Goal: Find specific page/section: Find specific page/section

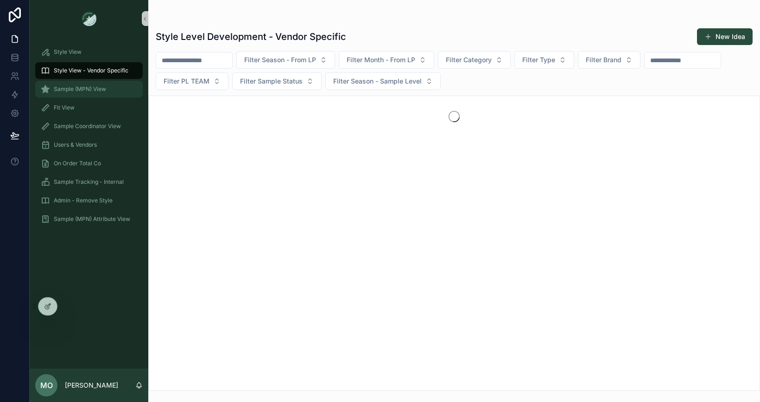
click at [86, 97] on link "Sample (MPN) View" at bounding box center [89, 89] width 108 height 17
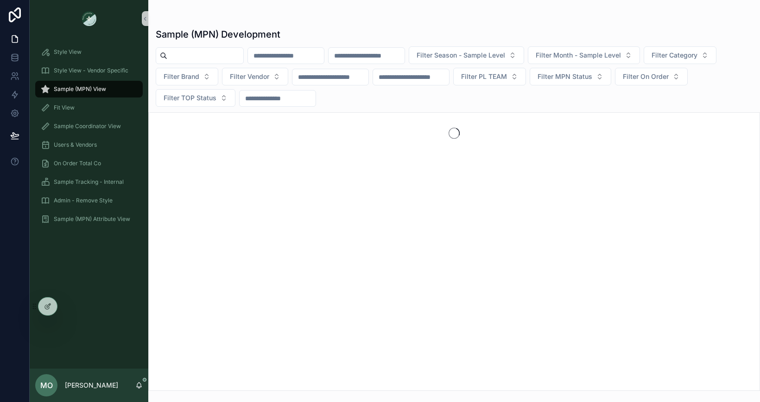
click at [174, 58] on input "scrollable content" at bounding box center [205, 55] width 76 height 13
paste input "******"
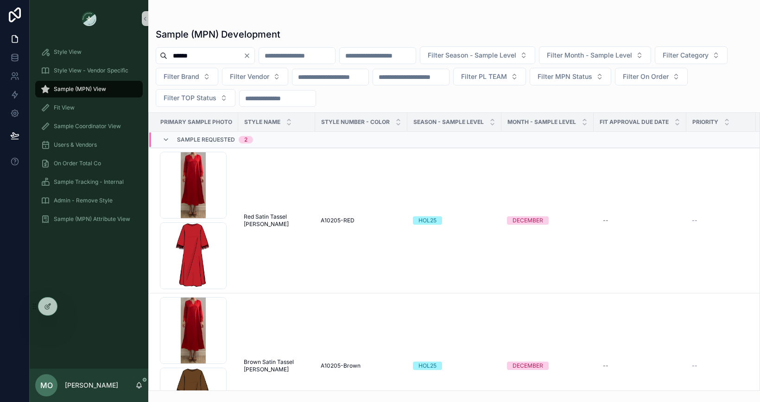
drag, startPoint x: 212, startPoint y: 53, endPoint x: 159, endPoint y: 54, distance: 52.4
click at [159, 54] on div "******" at bounding box center [205, 55] width 99 height 17
paste input "scrollable content"
type input "******"
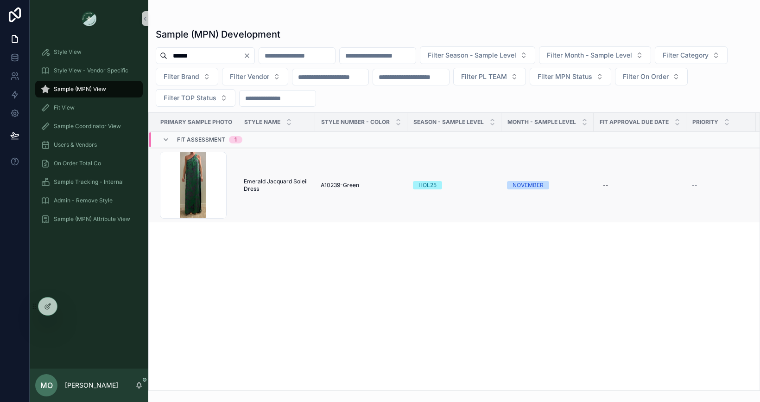
click at [258, 191] on span "Emerald Jacquard Soleil Dress" at bounding box center [277, 185] width 66 height 15
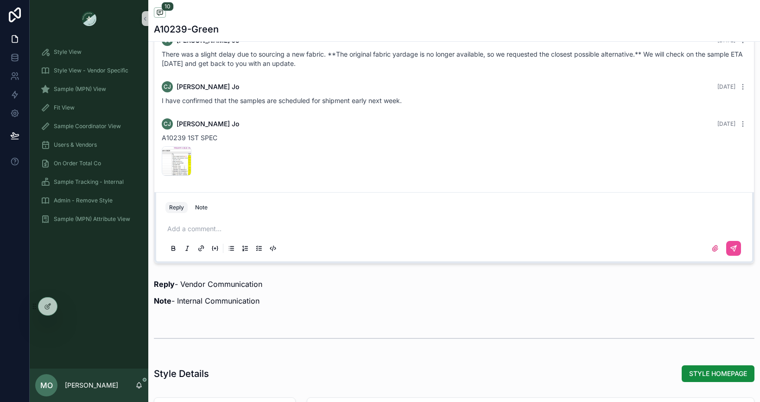
scroll to position [829, 0]
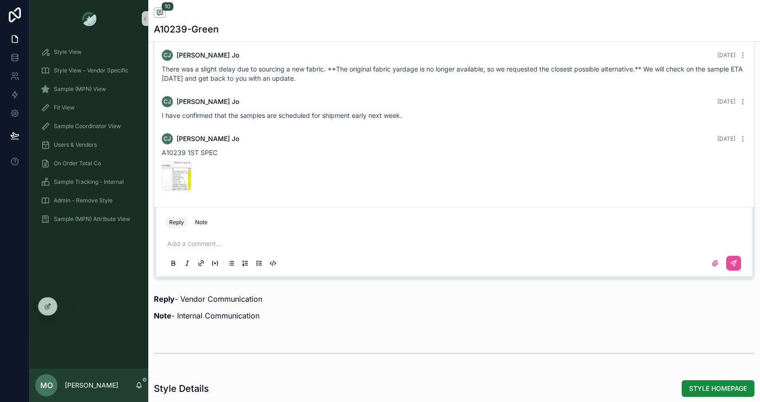
click at [187, 235] on div "Add a comment..." at bounding box center [455, 252] width 578 height 39
click at [184, 244] on p "scrollable content" at bounding box center [456, 243] width 578 height 9
click at [738, 261] on button "scrollable content" at bounding box center [734, 262] width 15 height 15
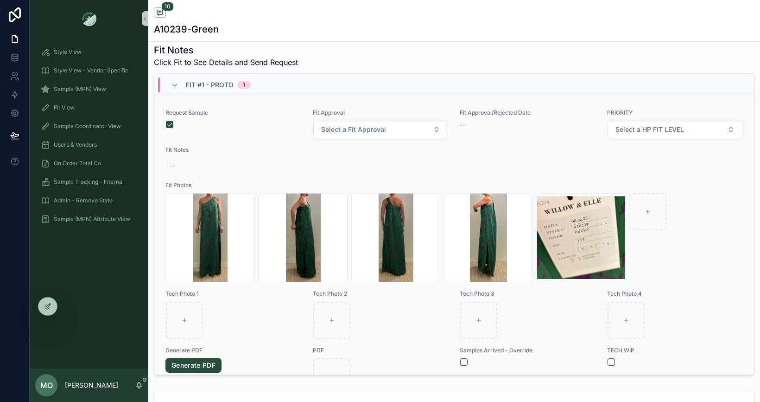
scroll to position [0, 0]
click at [657, 130] on span "Select a HP FIT LEVEL" at bounding box center [650, 129] width 69 height 9
click at [625, 166] on div "PRIORITY" at bounding box center [632, 167] width 26 height 8
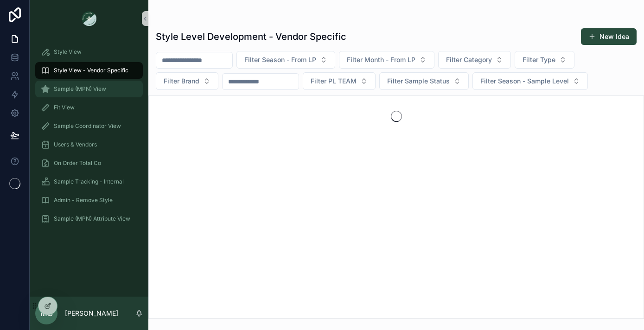
click at [108, 96] on div "Sample (MPN) View" at bounding box center [89, 89] width 96 height 15
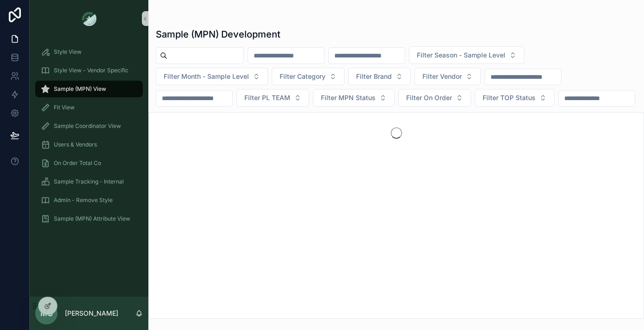
click at [185, 58] on input "scrollable content" at bounding box center [205, 55] width 76 height 13
type input "*******"
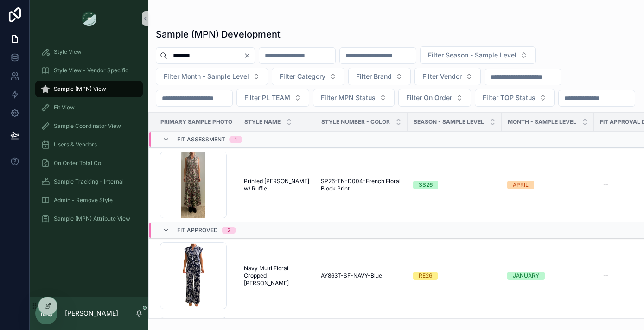
click at [249, 57] on icon "Clear" at bounding box center [247, 56] width 4 height 4
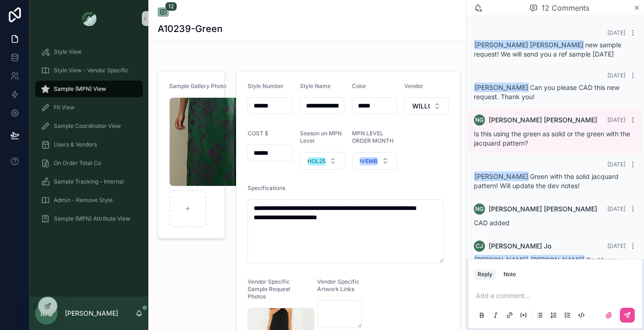
scroll to position [339, 0]
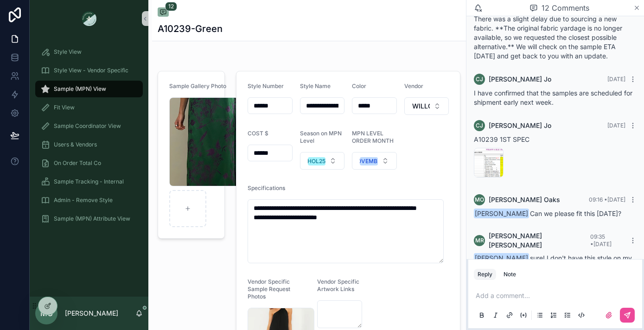
click at [638, 9] on icon "scrollable content" at bounding box center [637, 8] width 4 height 4
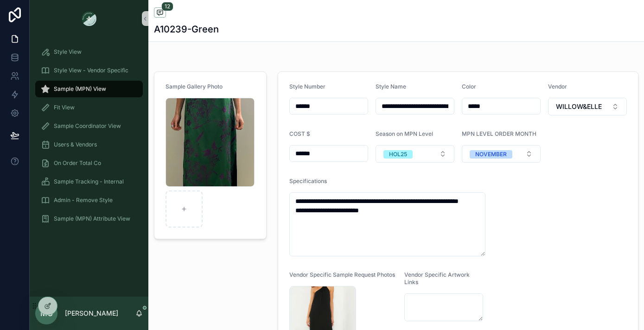
scroll to position [314, 0]
drag, startPoint x: 326, startPoint y: 110, endPoint x: 250, endPoint y: 102, distance: 75.9
click at [98, 182] on span "Sample Tracking - Internal" at bounding box center [89, 181] width 70 height 7
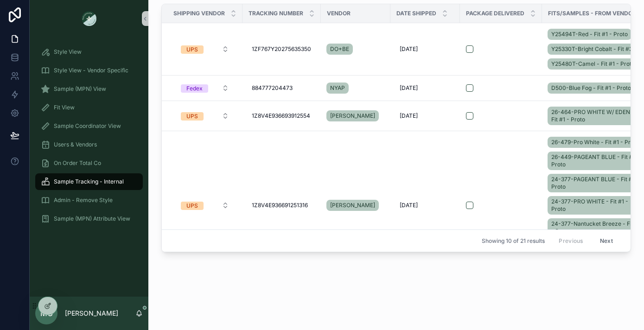
scroll to position [207, 0]
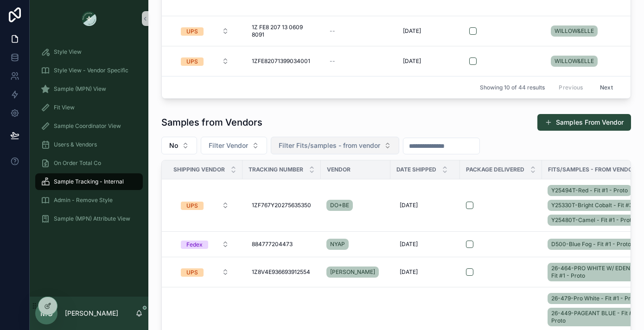
click at [356, 146] on span "Filter Fits/samples - from vendor" at bounding box center [330, 145] width 102 height 9
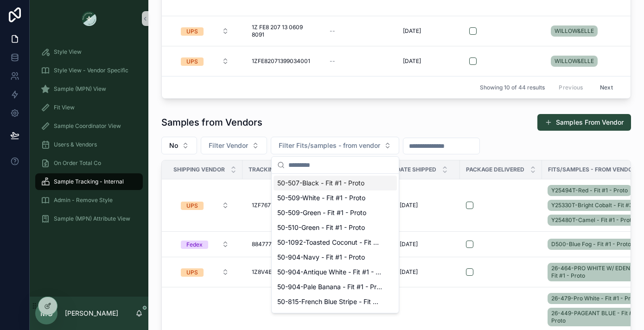
scroll to position [0, 0]
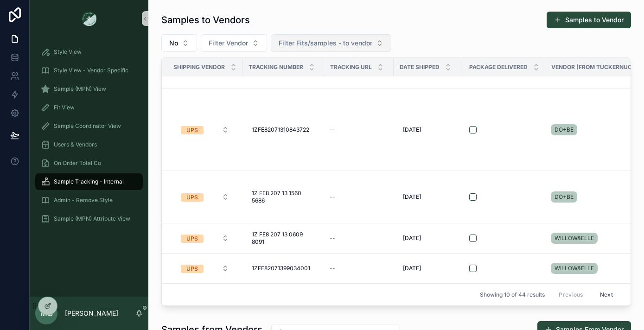
click at [326, 41] on span "Filter Fits/samples - to vendor" at bounding box center [326, 42] width 94 height 9
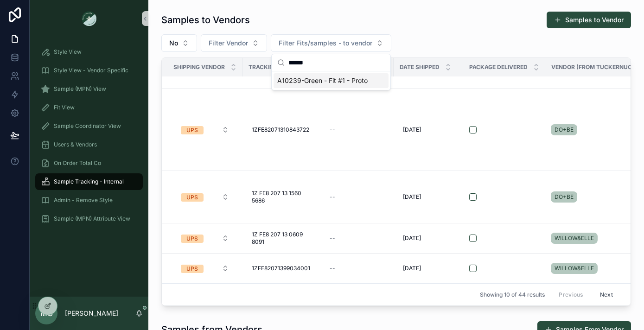
type input "******"
click at [324, 76] on span "A10239-Green - Fit #1 - Proto" at bounding box center [322, 80] width 90 height 9
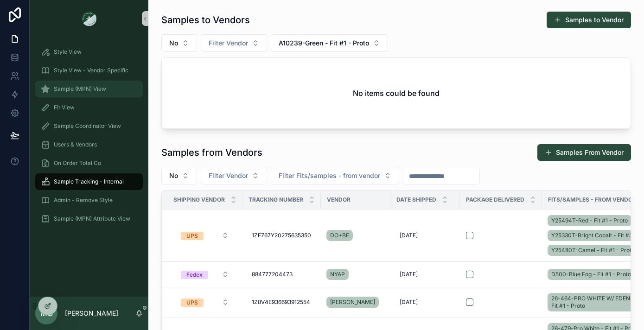
click at [89, 93] on div "Sample (MPN) View" at bounding box center [89, 89] width 96 height 15
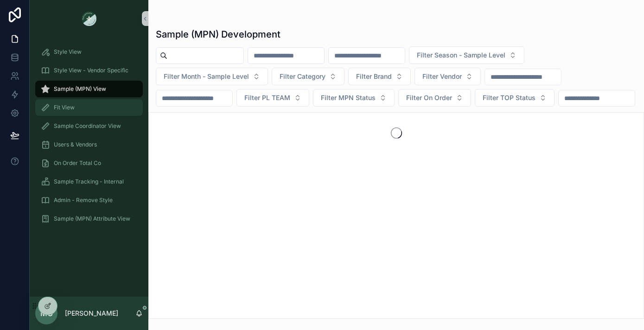
click at [85, 109] on div "Fit View" at bounding box center [89, 107] width 96 height 15
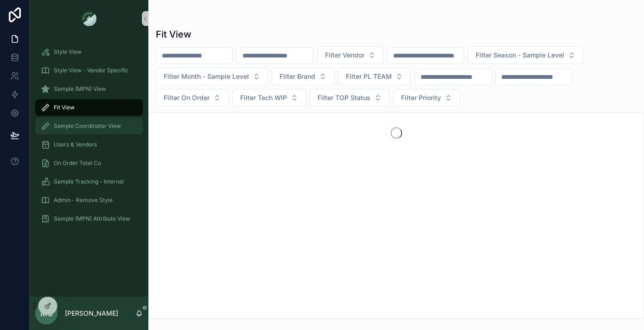
click at [87, 129] on span "Sample Coordinator View" at bounding box center [87, 125] width 67 height 7
